Goal: Task Accomplishment & Management: Complete application form

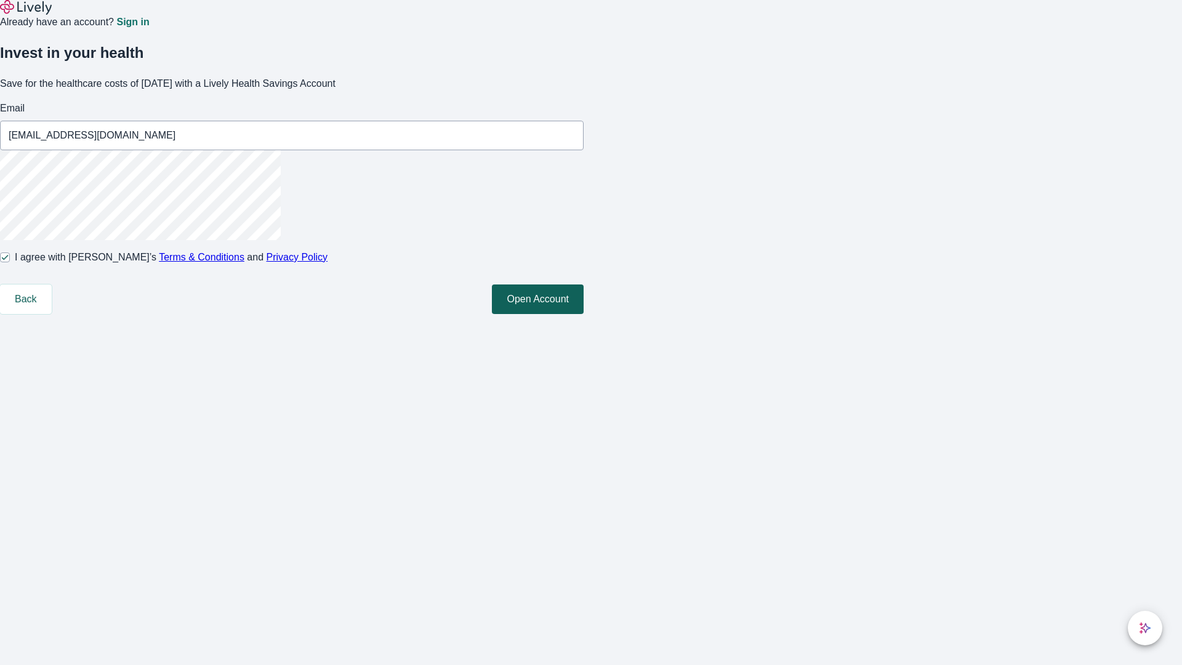
click at [584, 314] on button "Open Account" at bounding box center [538, 299] width 92 height 30
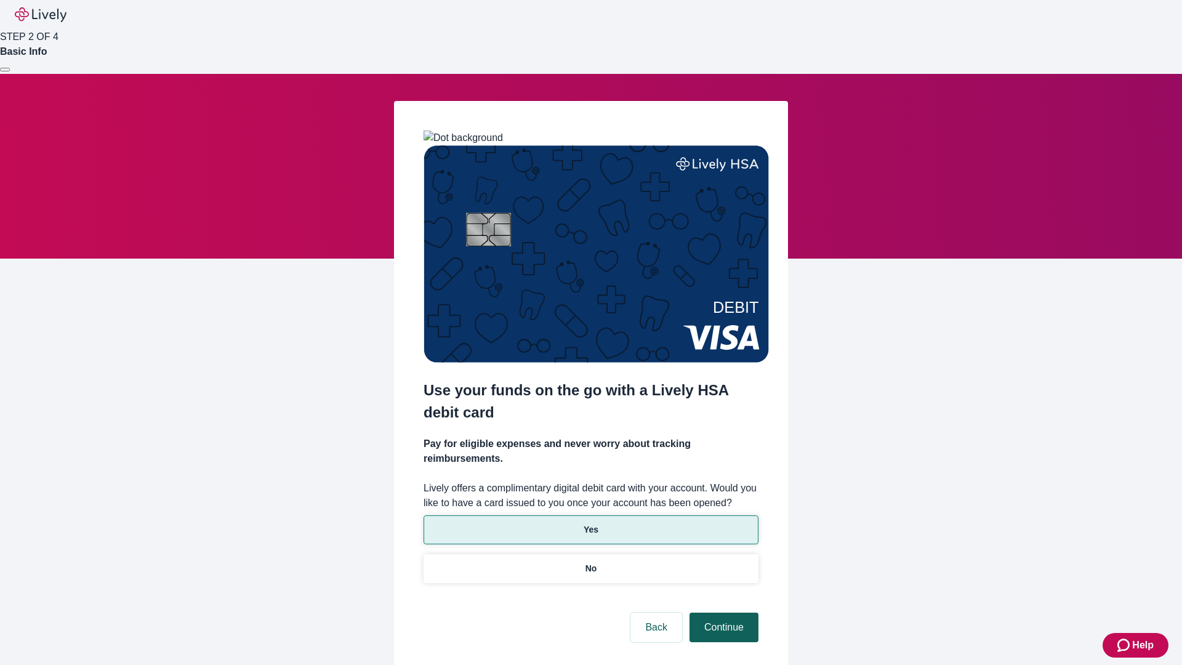
click at [590, 562] on p "No" at bounding box center [591, 568] width 12 height 13
click at [722, 613] on button "Continue" at bounding box center [723, 628] width 69 height 30
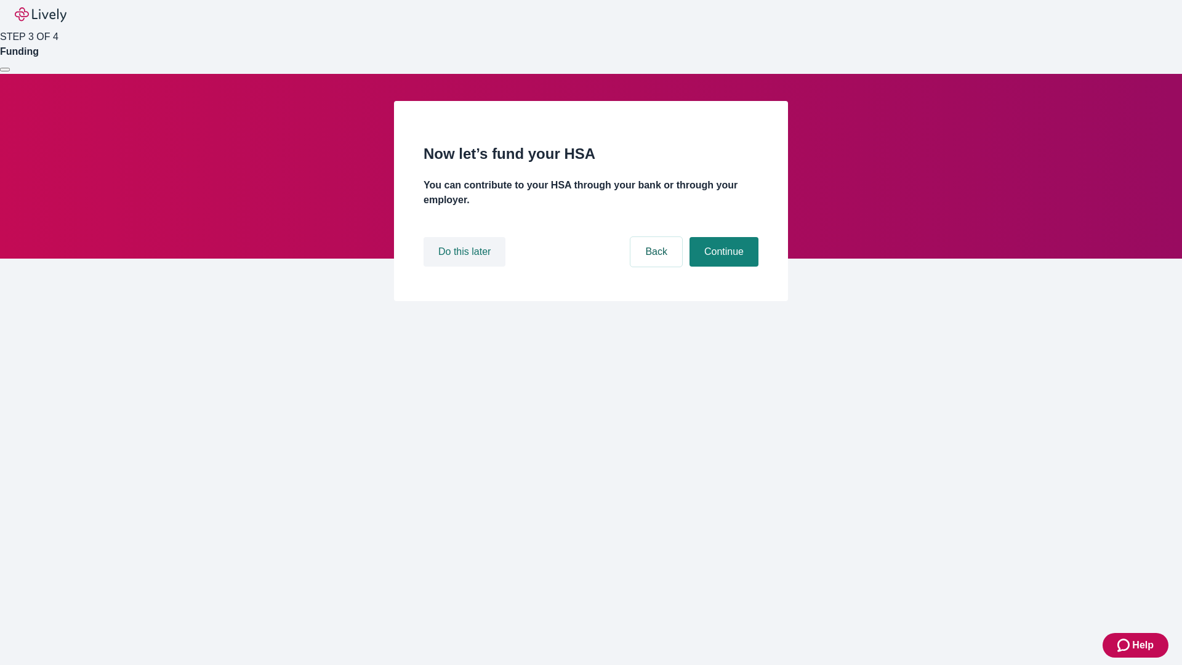
click at [466, 267] on button "Do this later" at bounding box center [465, 252] width 82 height 30
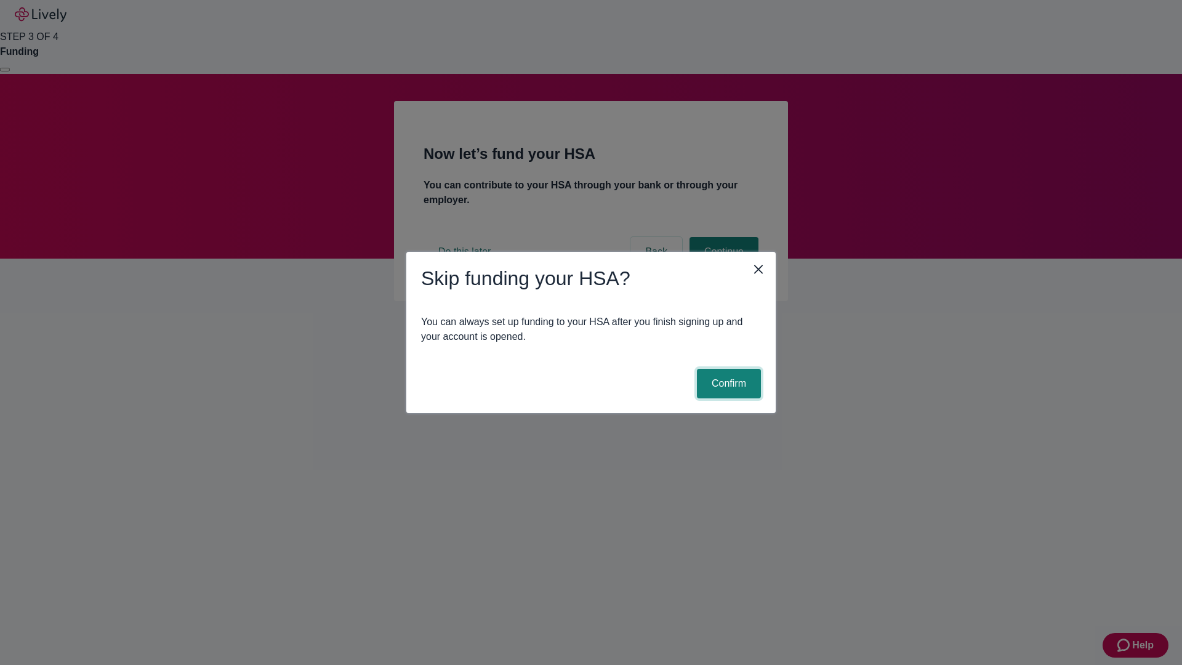
click at [727, 384] on button "Confirm" at bounding box center [729, 384] width 64 height 30
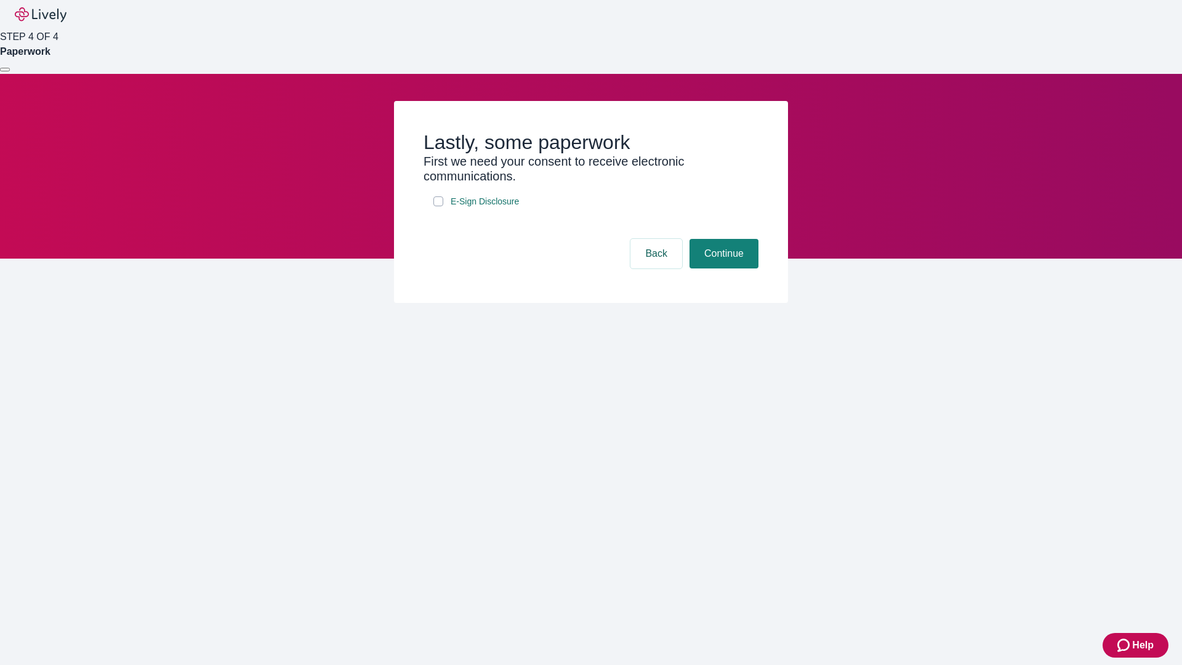
click at [438, 206] on input "E-Sign Disclosure" at bounding box center [438, 201] width 10 height 10
checkbox input "true"
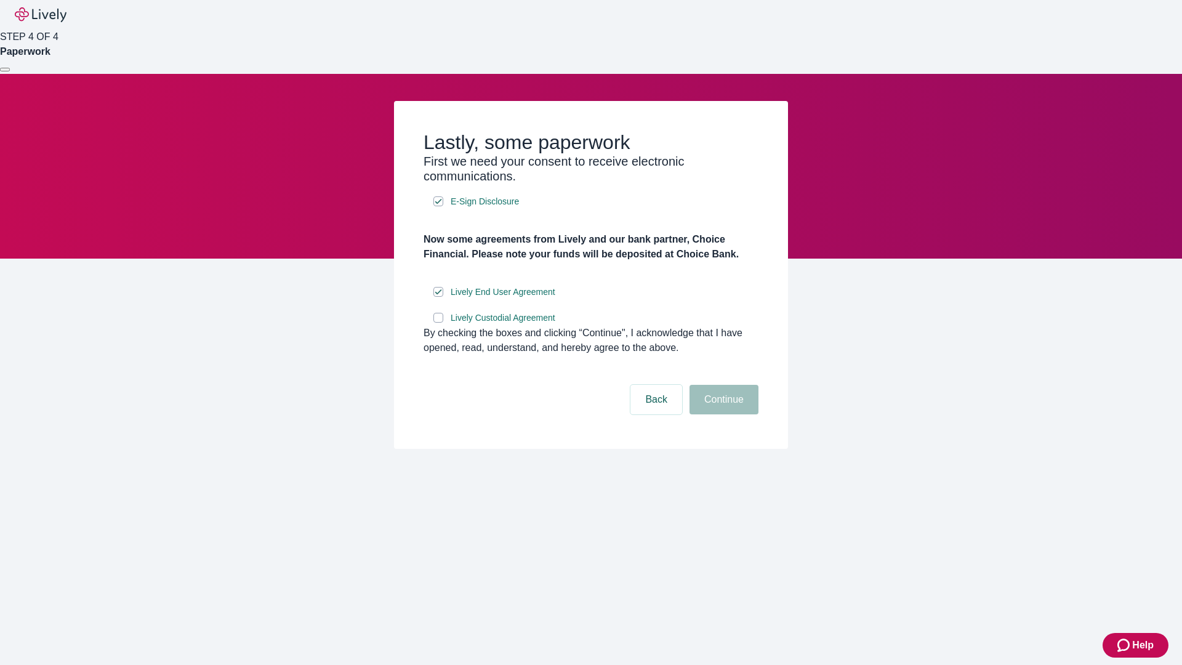
click at [438, 323] on input "Lively Custodial Agreement" at bounding box center [438, 318] width 10 height 10
checkbox input "true"
click at [722, 414] on button "Continue" at bounding box center [723, 400] width 69 height 30
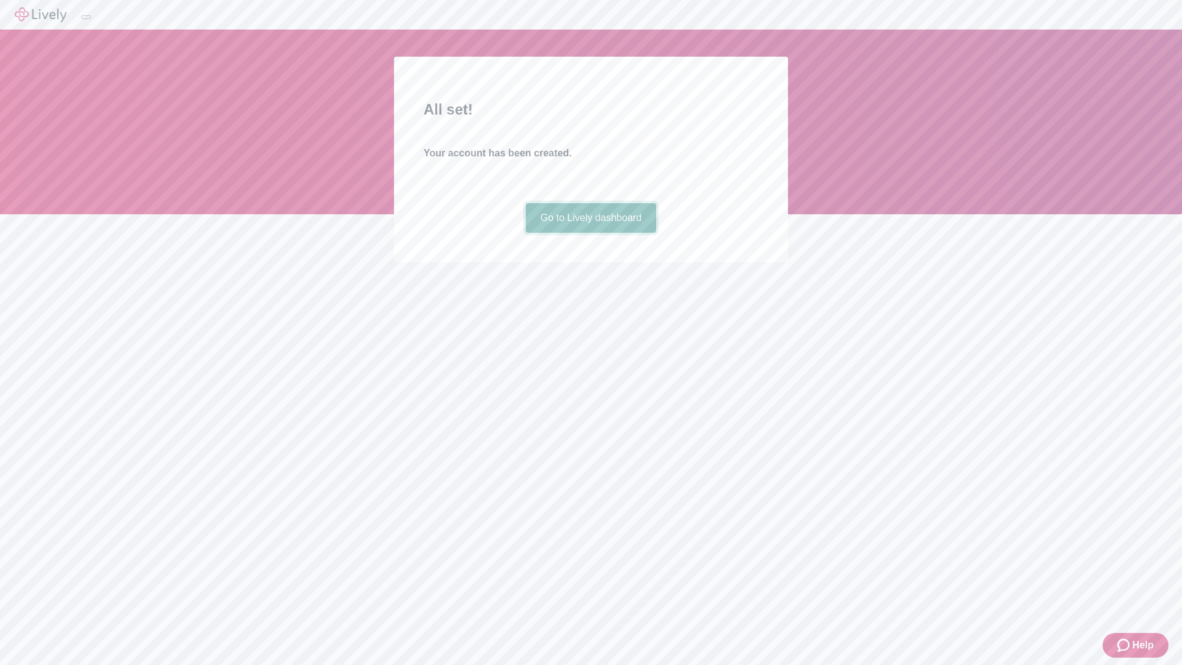
click at [590, 233] on link "Go to Lively dashboard" at bounding box center [591, 218] width 131 height 30
